Goal: Find specific page/section: Find specific page/section

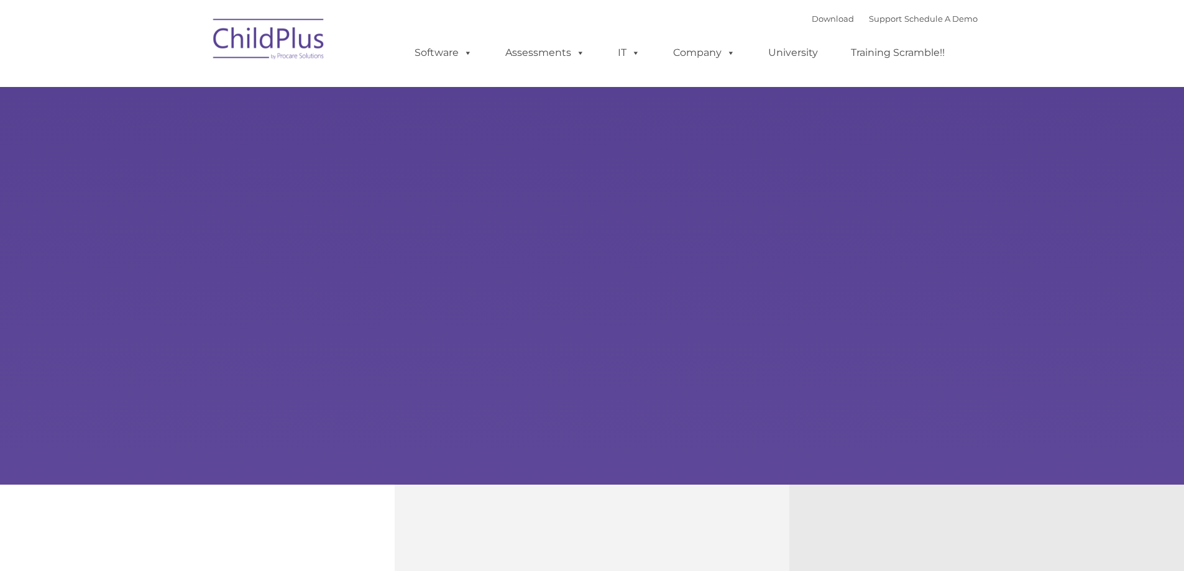
select select "MEDIUM"
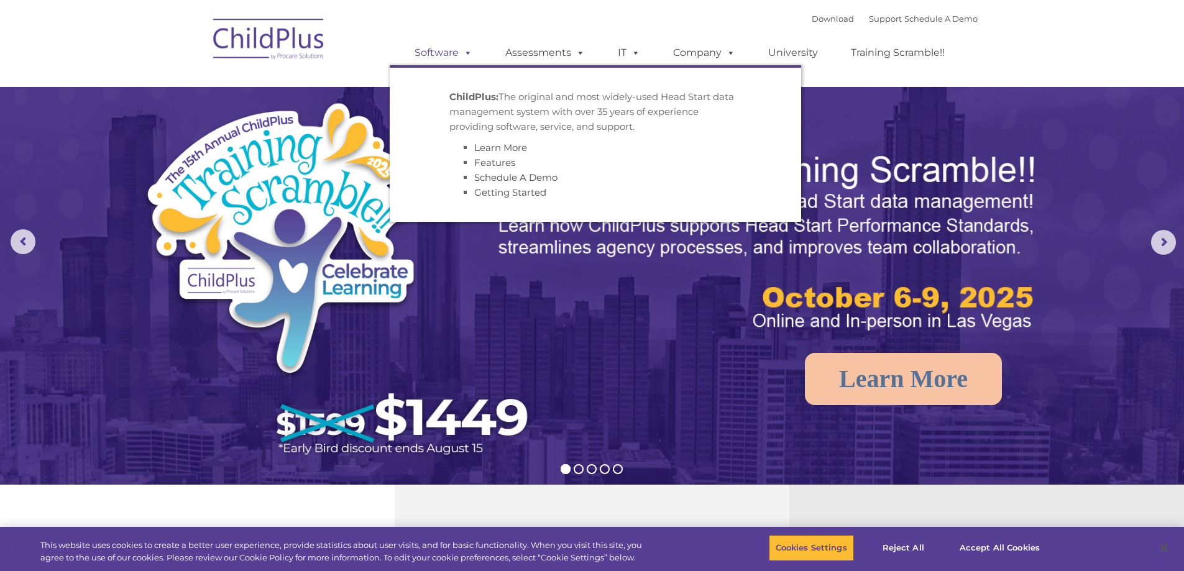
click at [455, 54] on link "Software" at bounding box center [443, 52] width 83 height 25
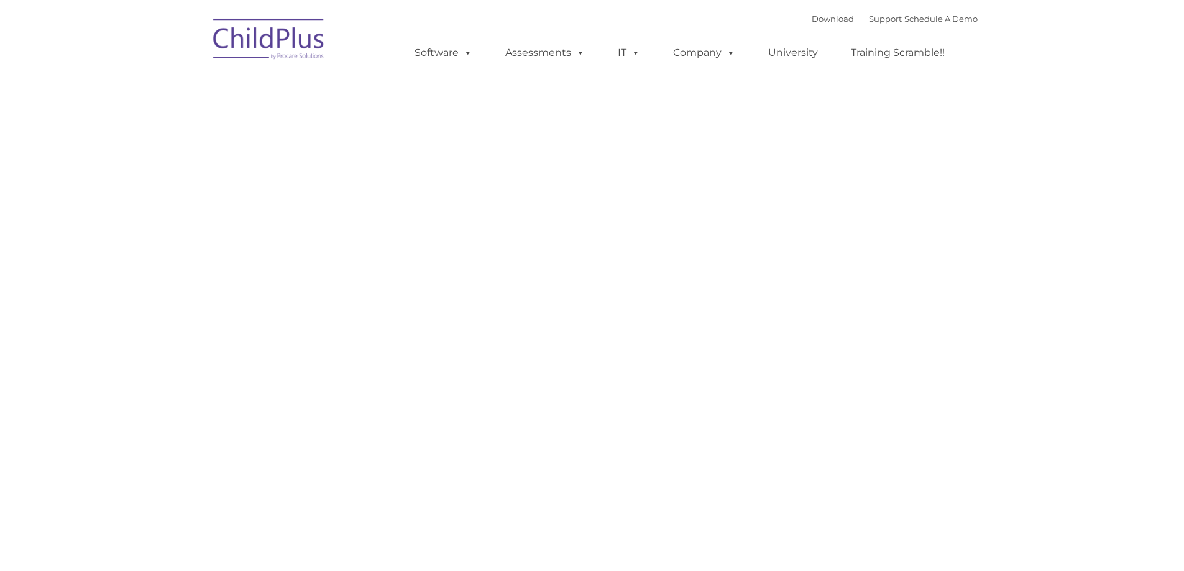
type input ""
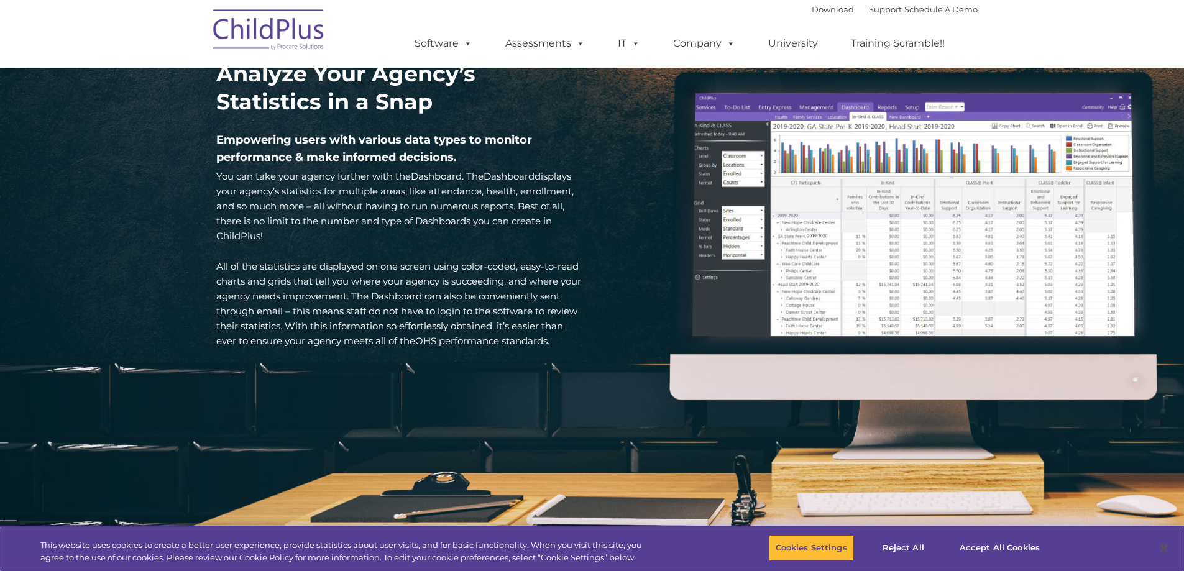
scroll to position [1762, 0]
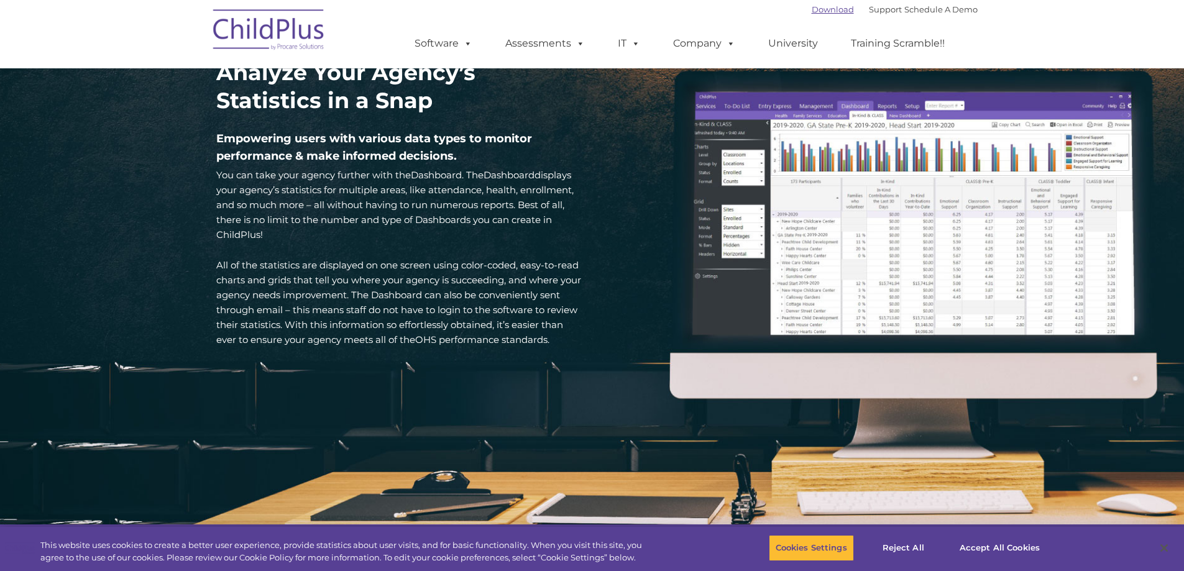
click at [819, 9] on link "Download" at bounding box center [833, 9] width 42 height 10
